Goal: Understand process/instructions

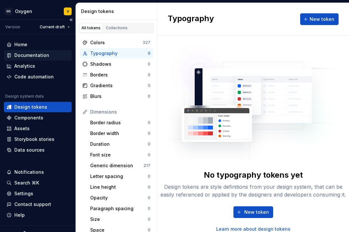
click at [37, 52] on div "Documentation" at bounding box center [31, 55] width 35 height 7
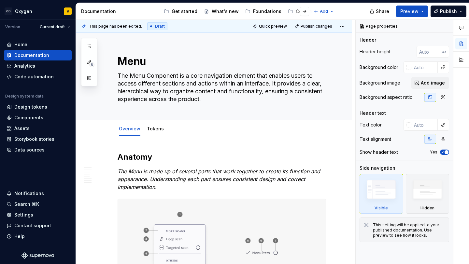
type textarea "*"
